Goal: Check status: Check status

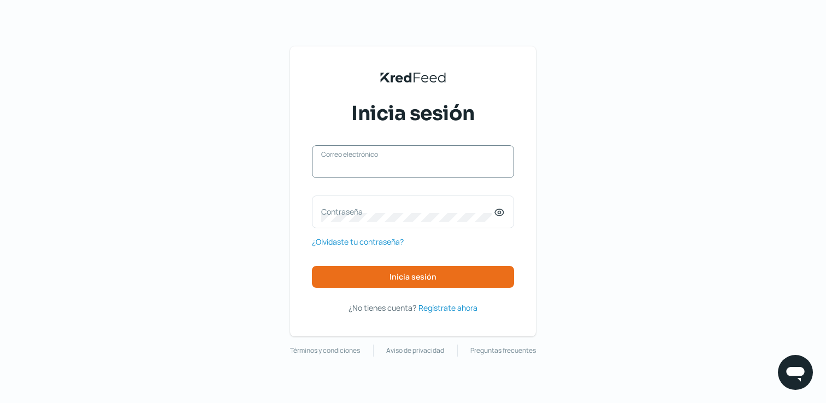
click at [377, 168] on input "Correo electrónico" at bounding box center [413, 167] width 184 height 10
type input "gourmetcoos@gmail.com"
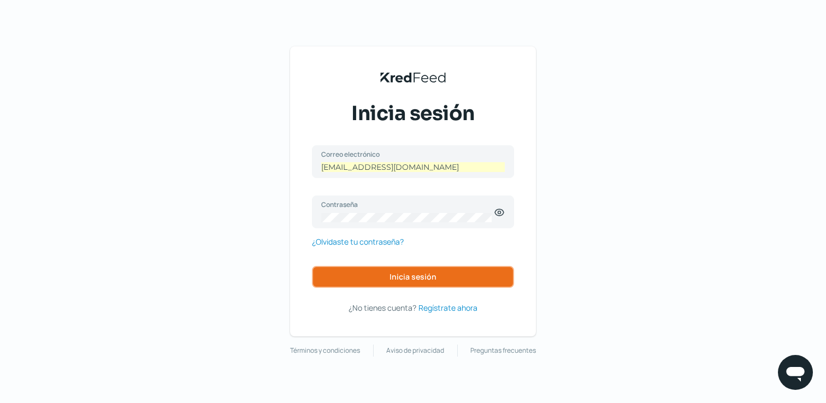
click at [446, 286] on button "Inicia sesión" at bounding box center [413, 277] width 202 height 22
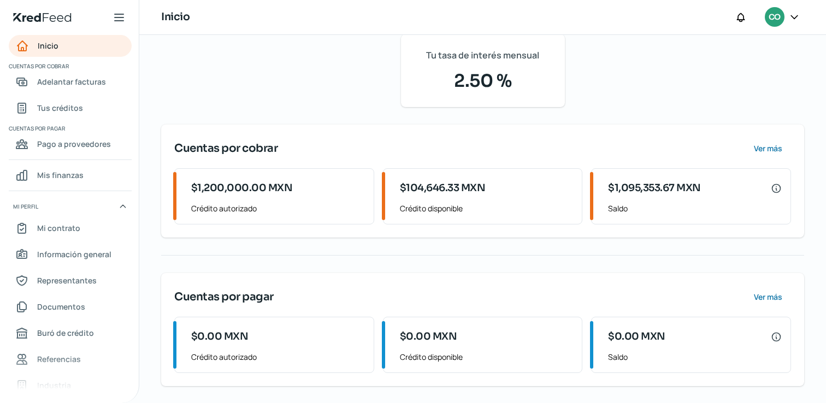
scroll to position [82, 0]
click at [82, 104] on link "Tus créditos" at bounding box center [70, 108] width 123 height 22
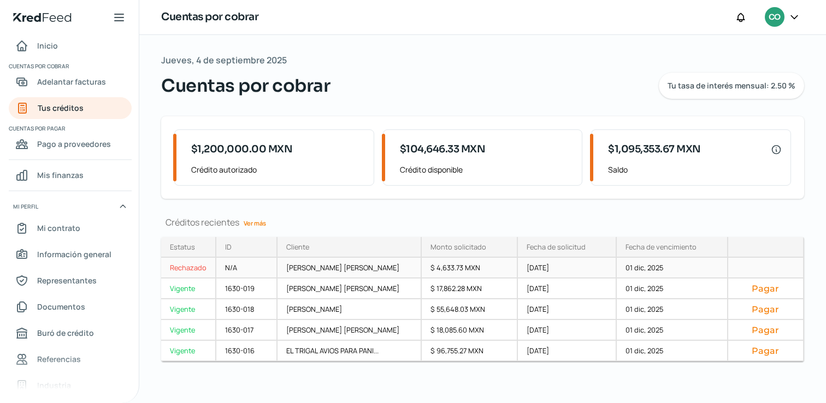
scroll to position [2, 0]
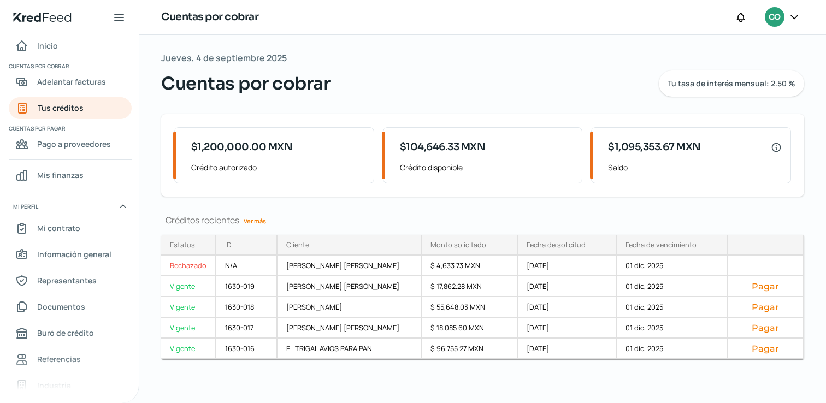
click at [250, 218] on link "Ver más" at bounding box center [254, 221] width 31 height 17
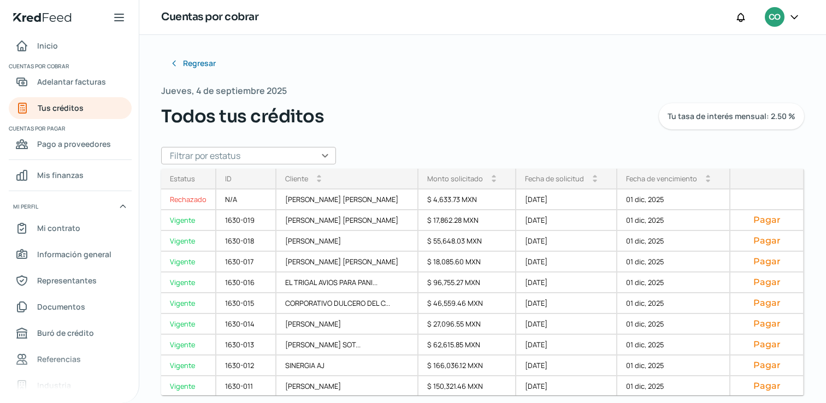
click at [310, 158] on input "text" at bounding box center [248, 155] width 175 height 17
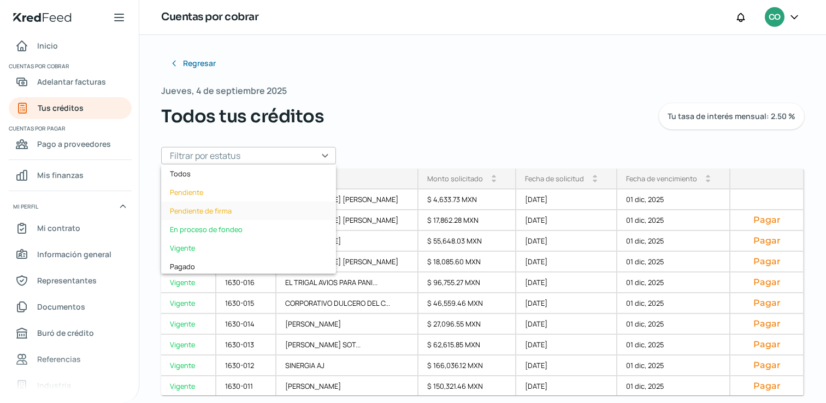
click at [281, 213] on div "Pendiente de firma" at bounding box center [248, 211] width 175 height 19
type input "Pendiente de firma"
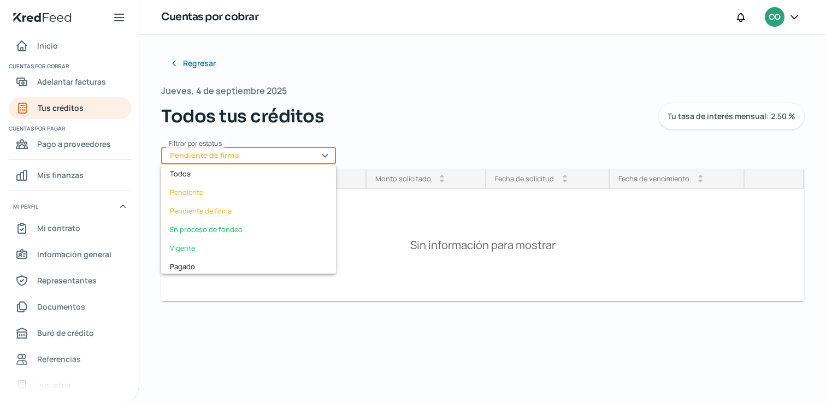
click at [318, 157] on input "Pendiente de firma" at bounding box center [248, 155] width 175 height 17
click at [321, 358] on div "Regresar Jueves, 4 de septiembre 2025 Todos tus créditos Tu tasa de interés men…" at bounding box center [482, 219] width 687 height 368
